Goal: Use online tool/utility: Utilize a website feature to perform a specific function

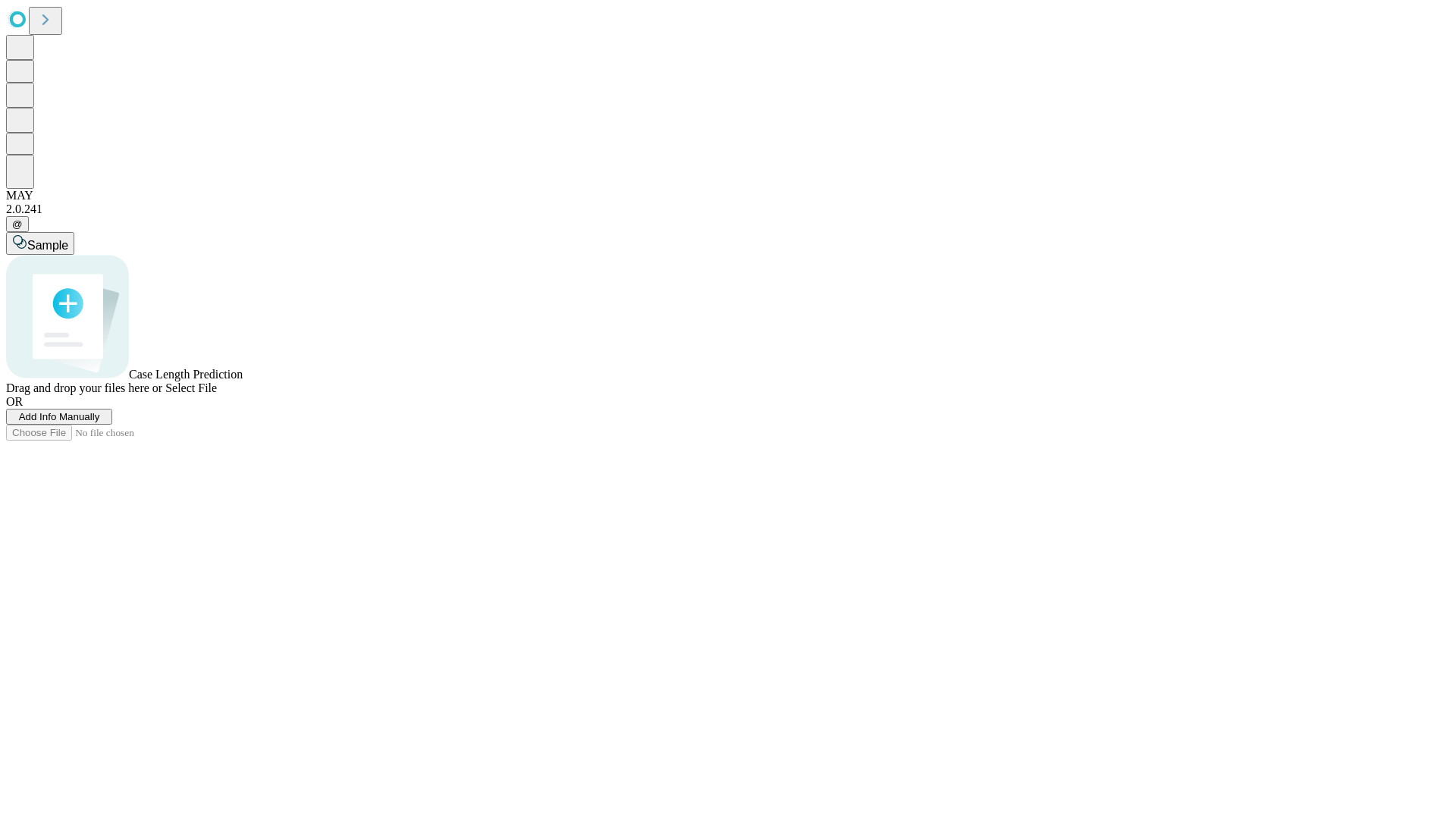
click at [100, 422] on span "Add Info Manually" at bounding box center [59, 417] width 81 height 12
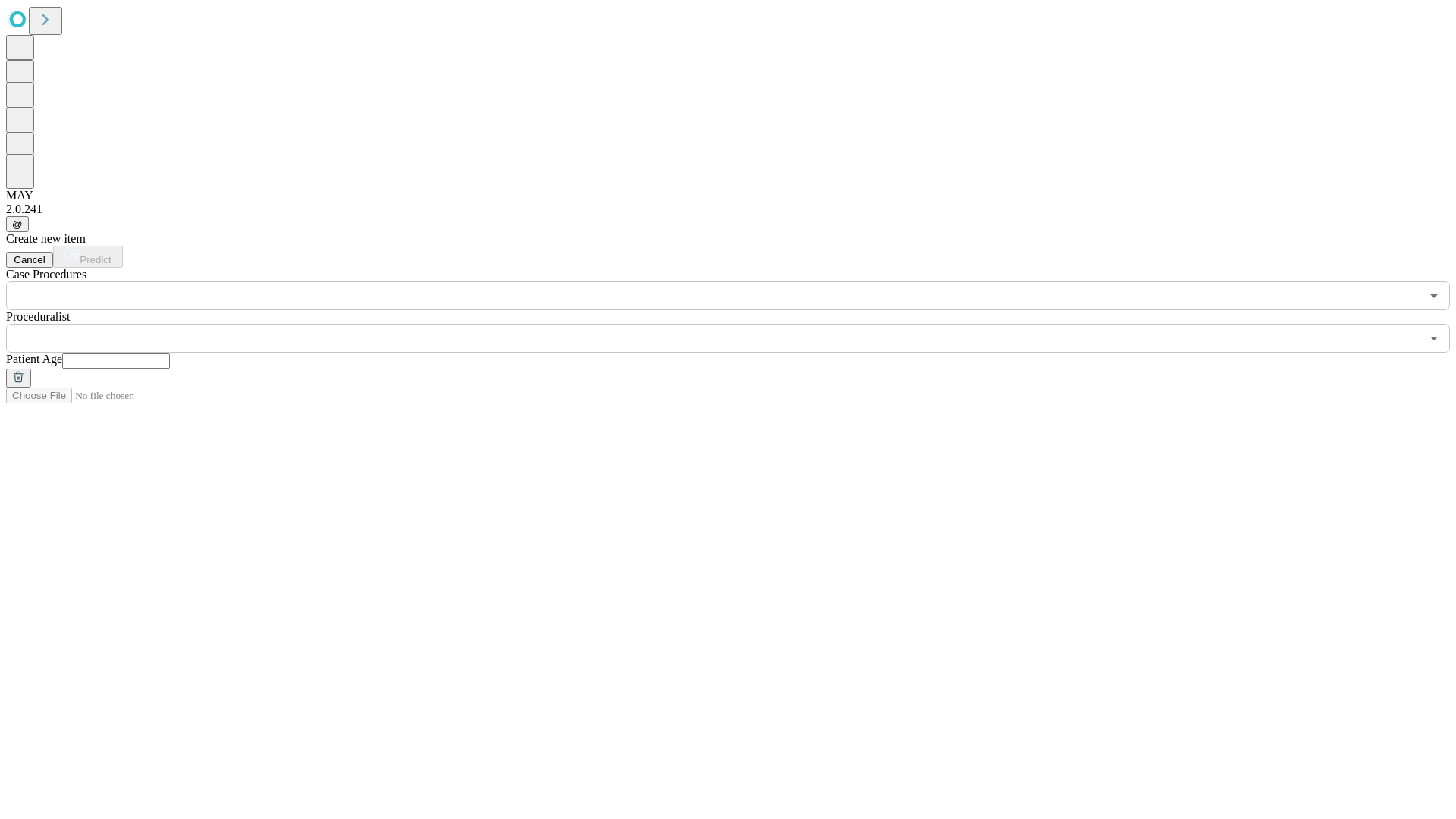
click at [169, 354] on input "text" at bounding box center [116, 362] width 107 height 16
type input "**"
click at [738, 324] on input "text" at bounding box center [713, 338] width 1414 height 29
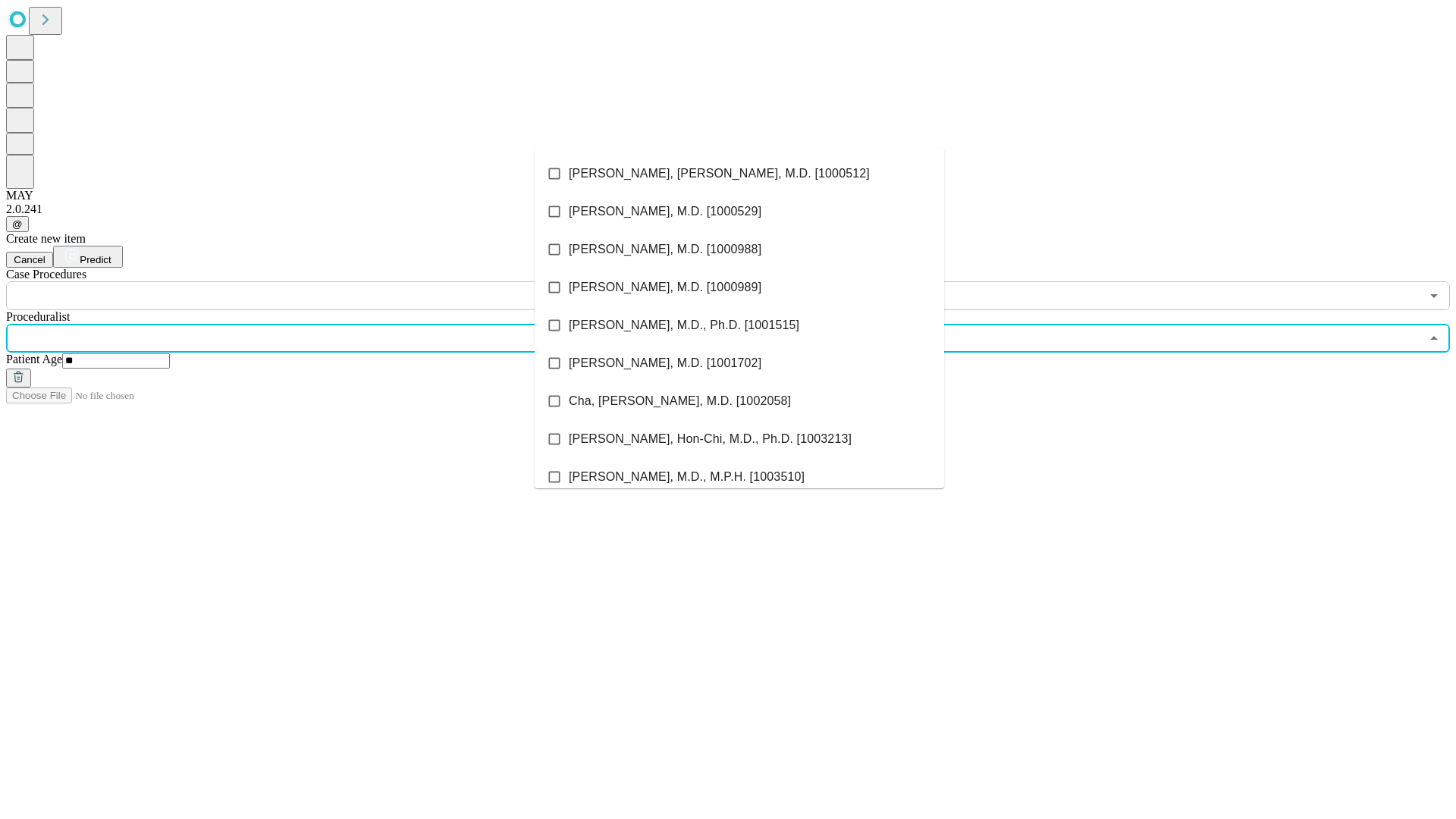
click at [739, 173] on li "[PERSON_NAME], [PERSON_NAME], M.D. [1000512]" at bounding box center [739, 173] width 410 height 38
click at [319, 282] on input "text" at bounding box center [713, 296] width 1414 height 29
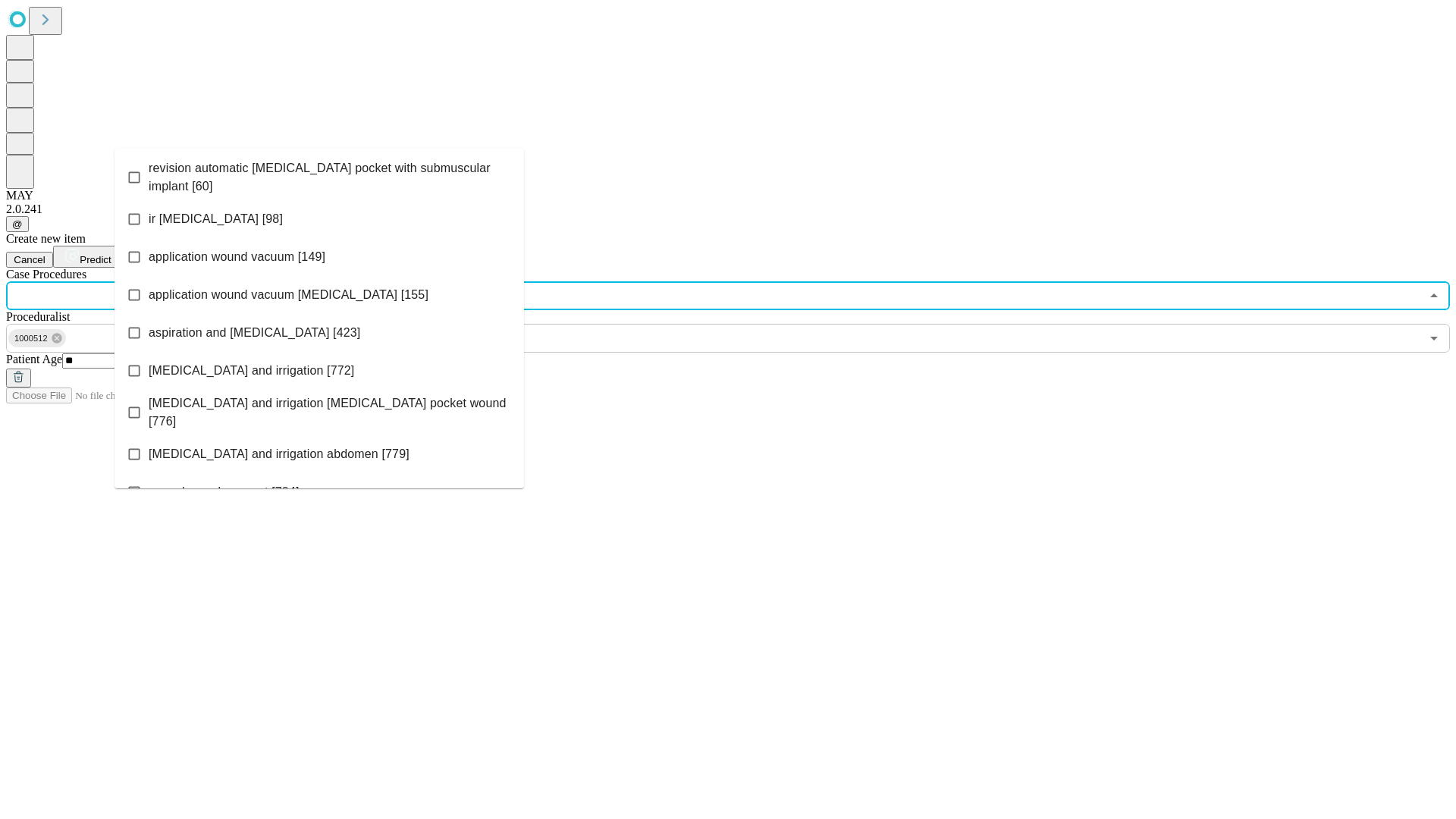
click at [319, 173] on span "revision automatic [MEDICAL_DATA] pocket with submuscular implant [60]" at bounding box center [330, 177] width 363 height 37
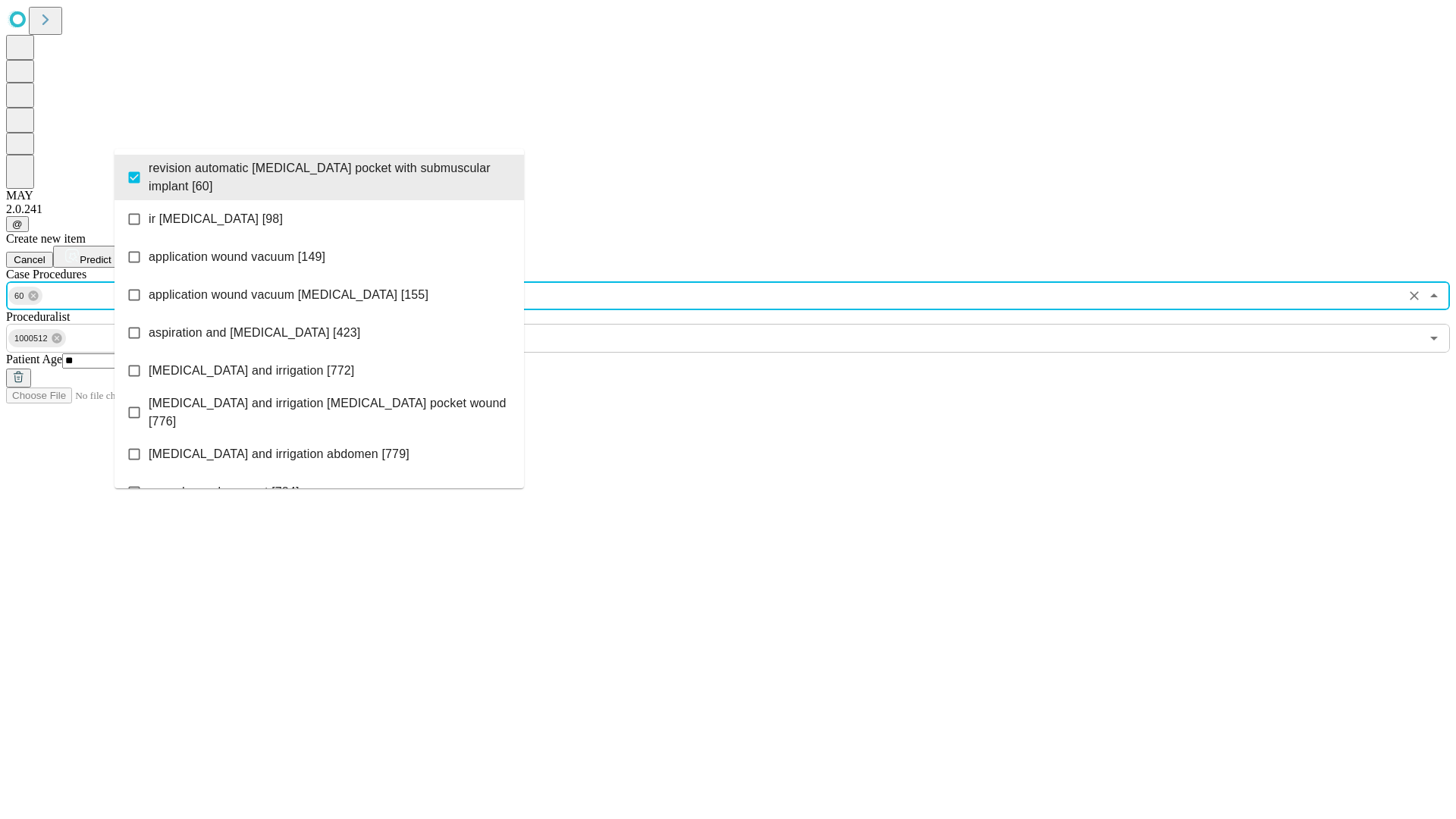
click at [110, 254] on span "Predict" at bounding box center [95, 260] width 31 height 12
